Goal: Transaction & Acquisition: Book appointment/travel/reservation

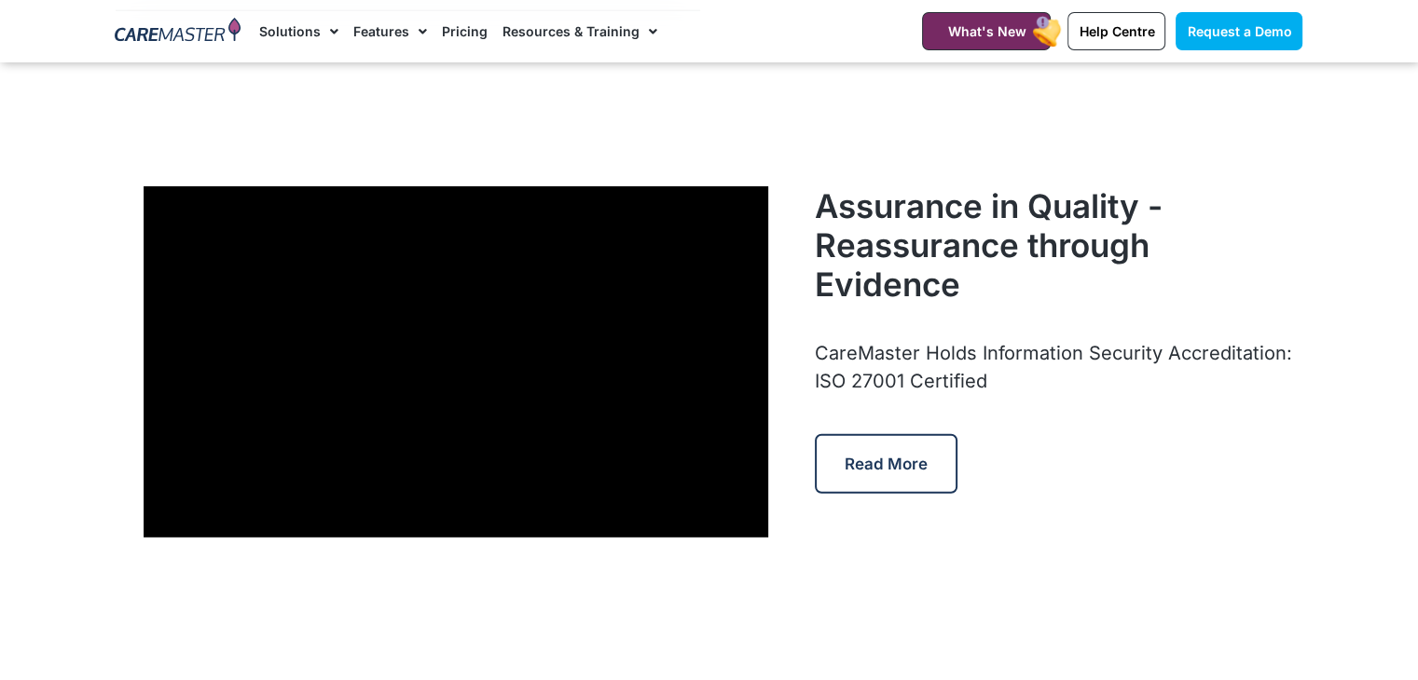
scroll to position [5241, 0]
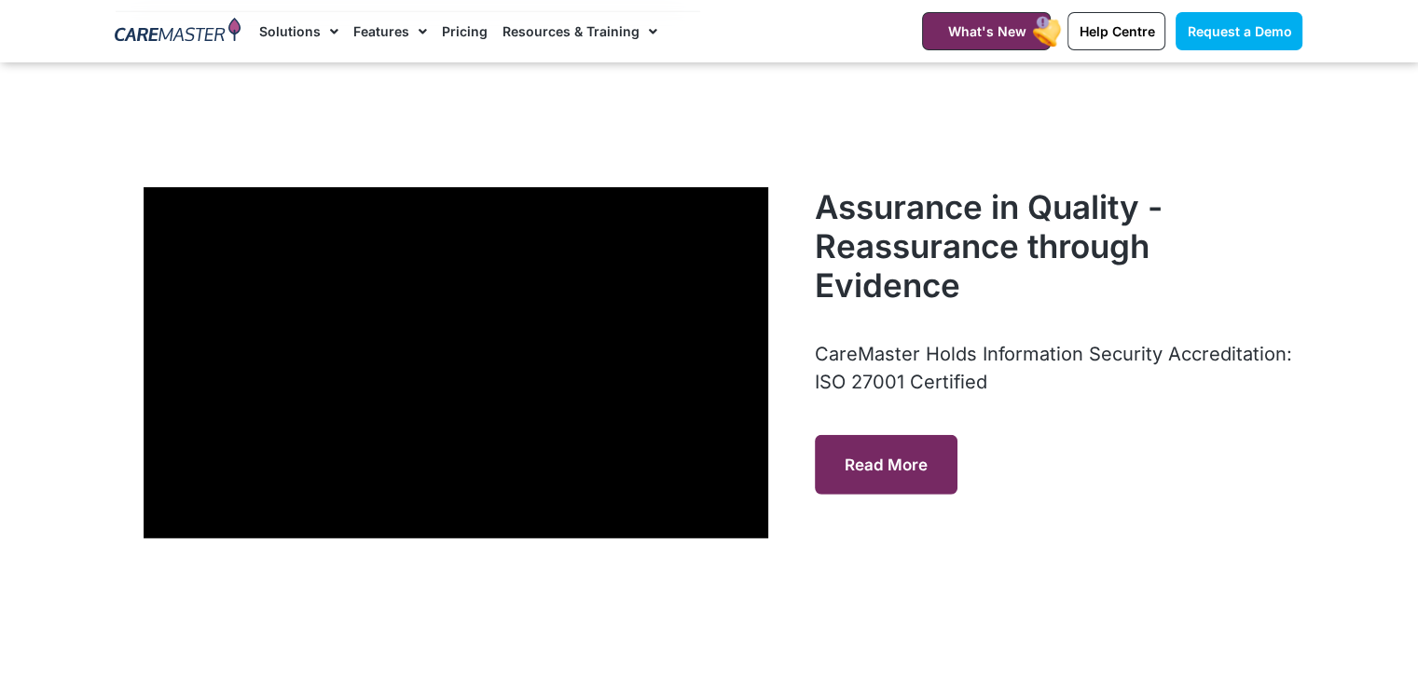
click at [931, 476] on link "Read More" at bounding box center [886, 465] width 143 height 60
